Goal: Navigation & Orientation: Find specific page/section

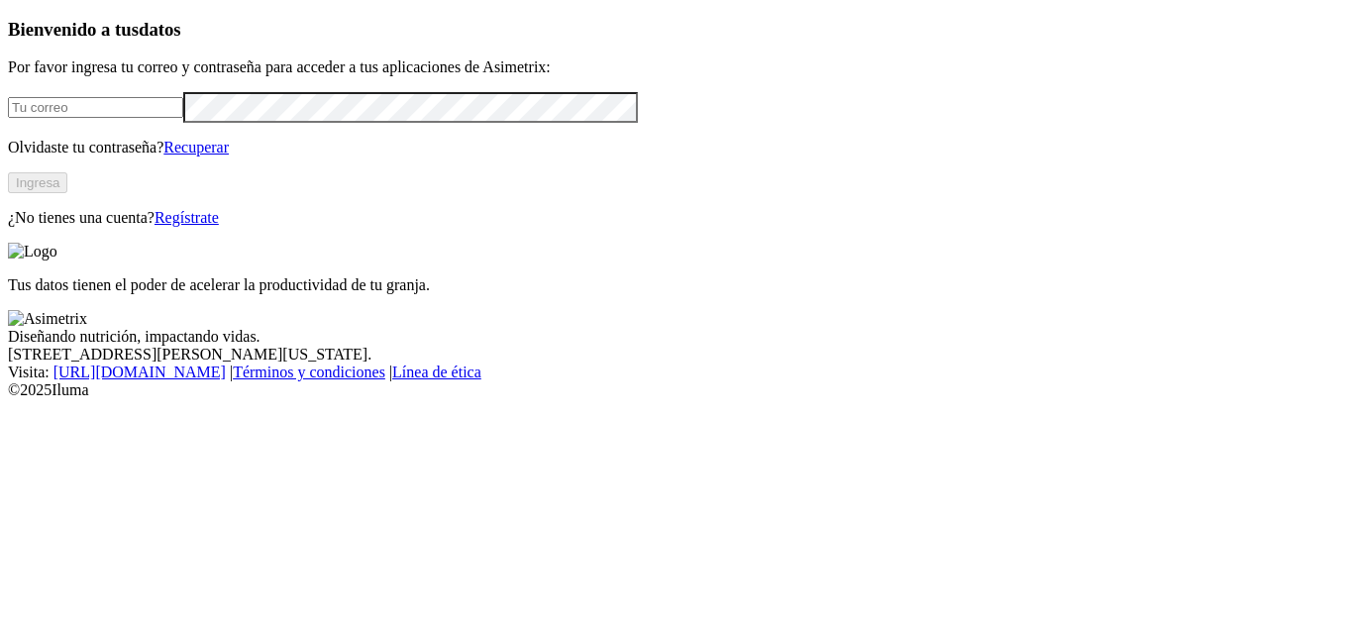
click at [183, 118] on input "email" at bounding box center [95, 107] width 175 height 21
paste input "[EMAIL_ADDRESS][DOMAIN_NAME]"
type input "[EMAIL_ADDRESS][DOMAIN_NAME]"
click at [67, 193] on button "Ingresa" at bounding box center [37, 182] width 59 height 21
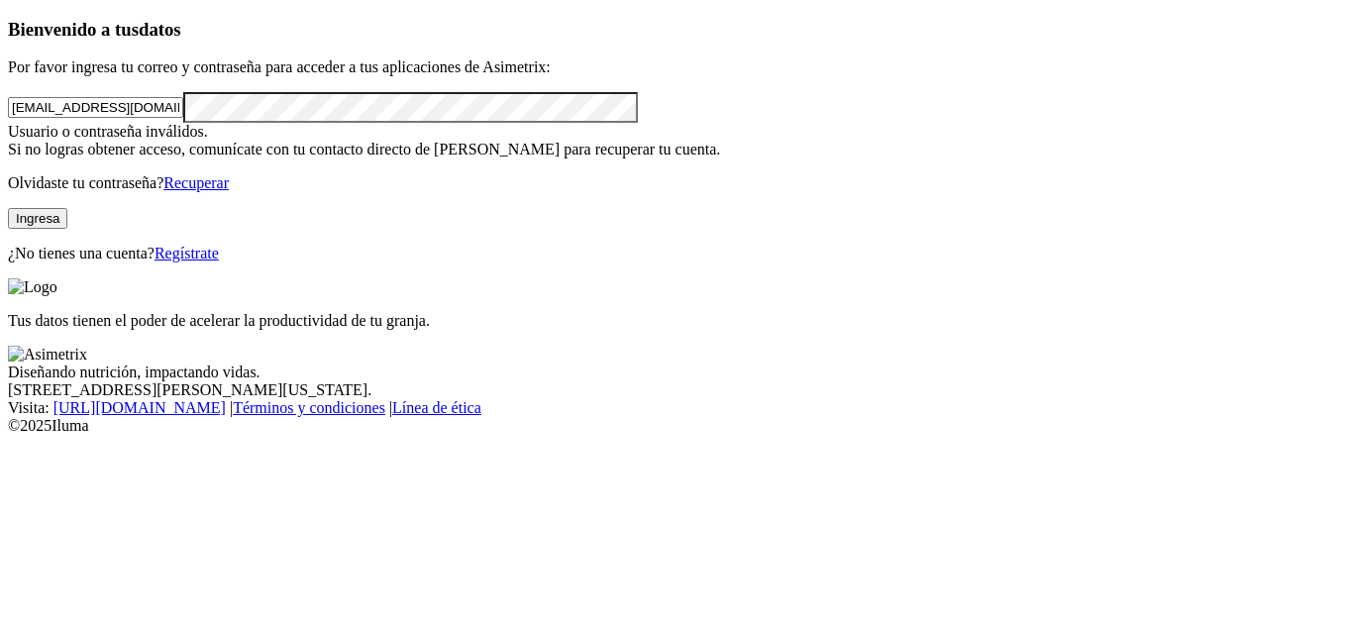
click at [57, 118] on input "[EMAIL_ADDRESS][DOMAIN_NAME]" at bounding box center [95, 107] width 175 height 21
click at [67, 229] on button "Ingresa" at bounding box center [37, 218] width 59 height 21
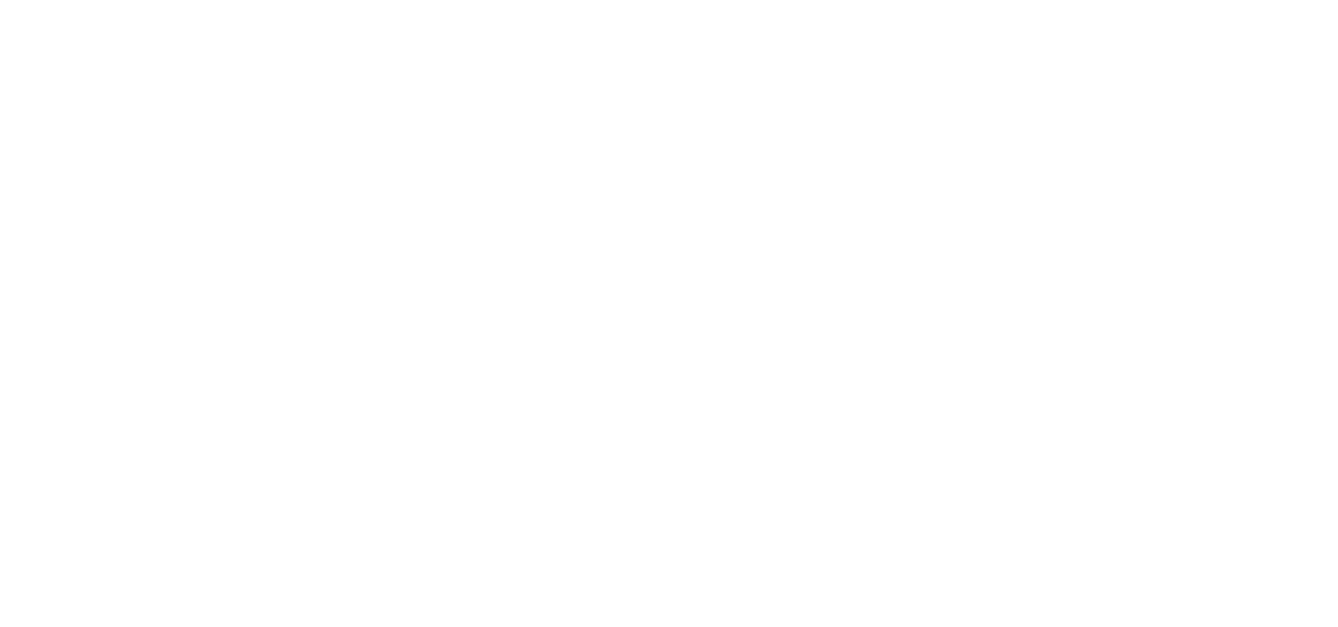
scroll to position [27, 0]
